Goal: Information Seeking & Learning: Learn about a topic

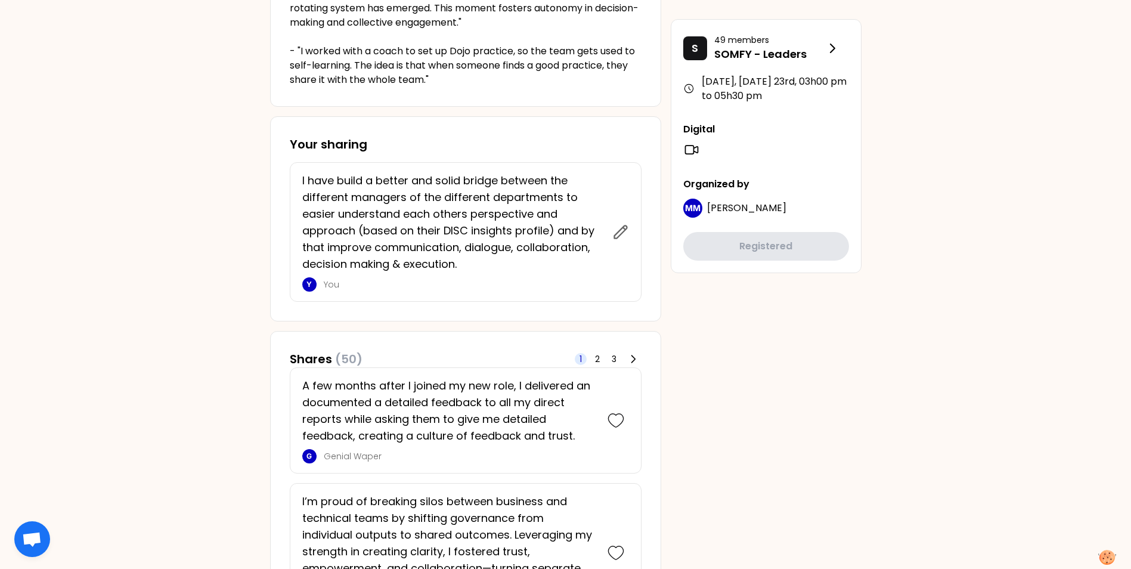
scroll to position [358, 0]
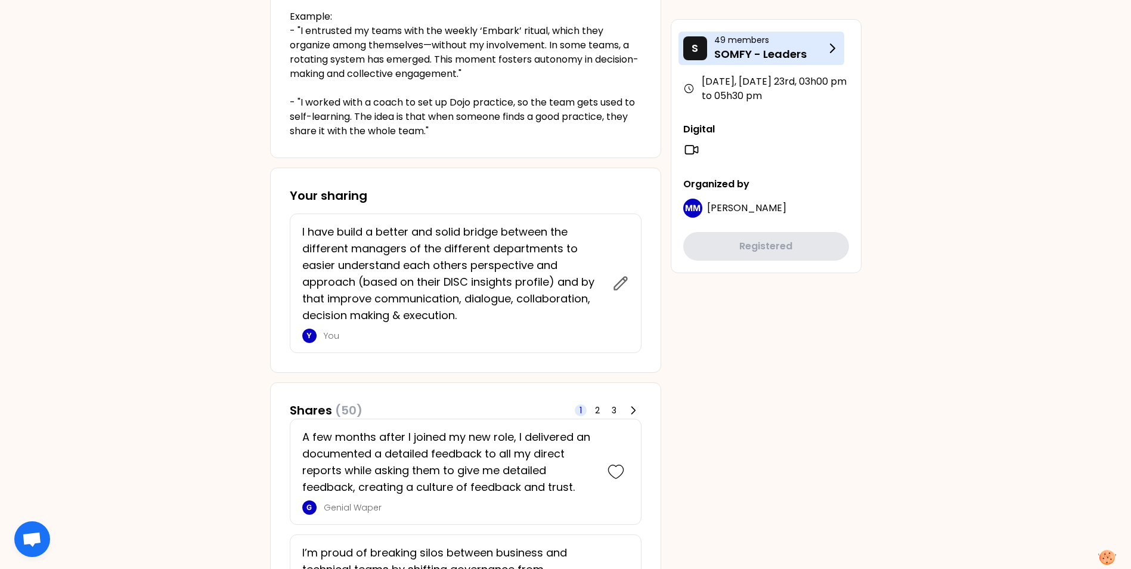
click at [838, 47] on icon at bounding box center [832, 48] width 14 height 14
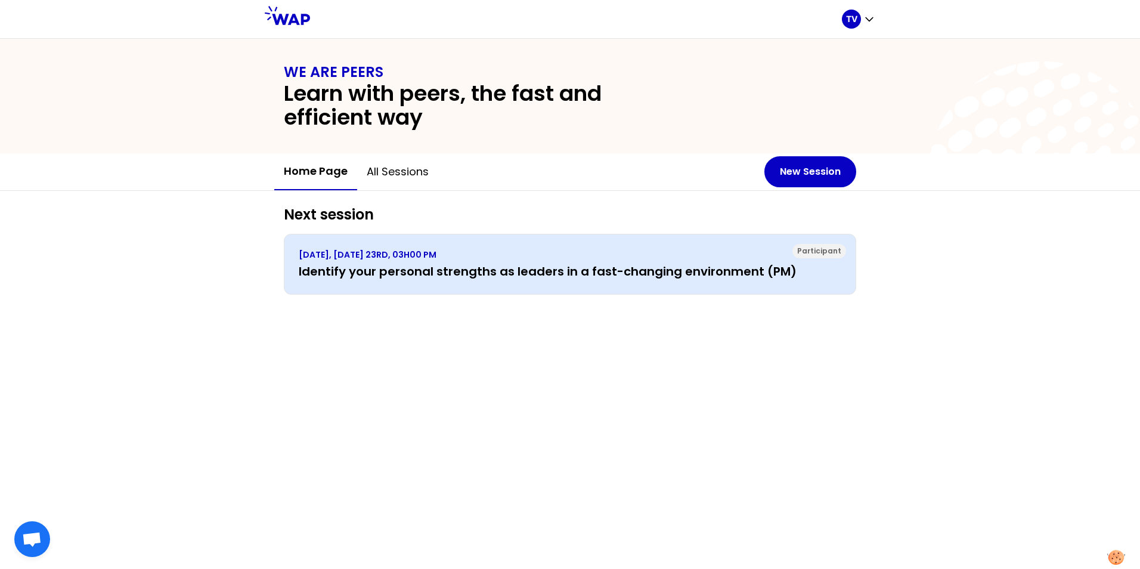
click at [362, 278] on div "Participant [DATE], [DATE] 23RD, 03H00 PM Identify your personal strengths as l…" at bounding box center [570, 264] width 572 height 61
click at [377, 273] on h3 "Identify your personal strengths as leaders in a fast-changing environment (PM)" at bounding box center [570, 271] width 543 height 17
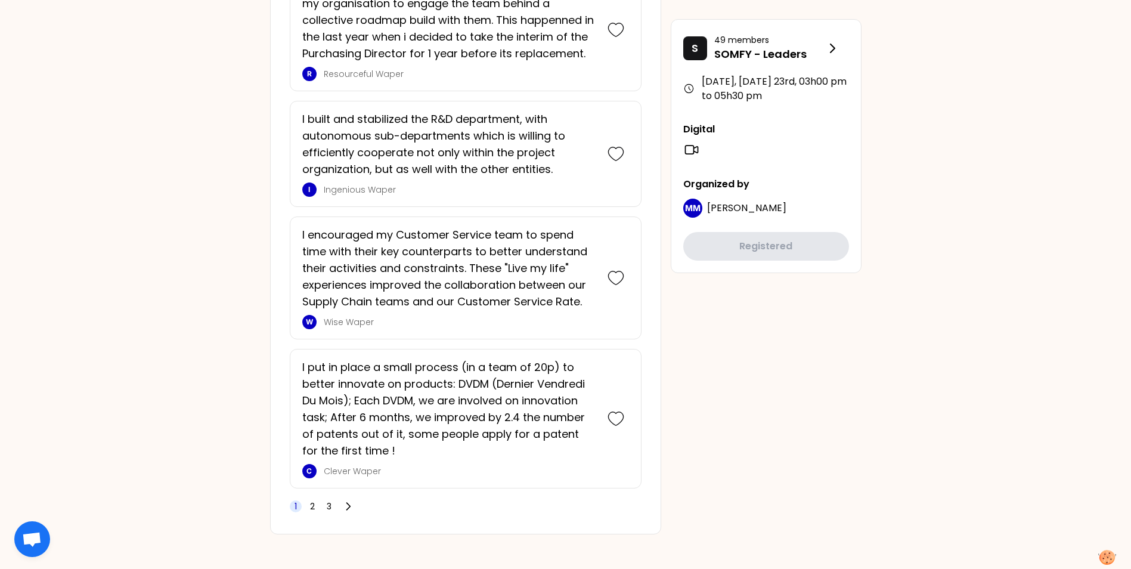
scroll to position [2762, 0]
